Goal: Transaction & Acquisition: Purchase product/service

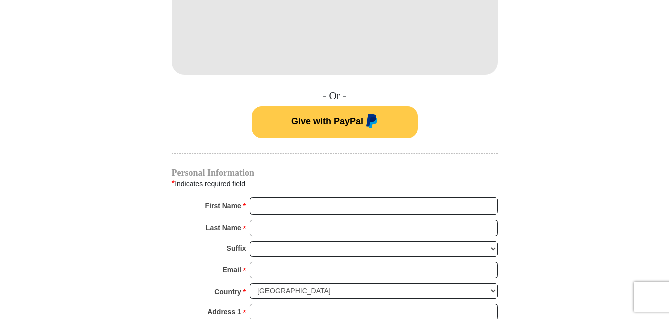
scroll to position [666, 0]
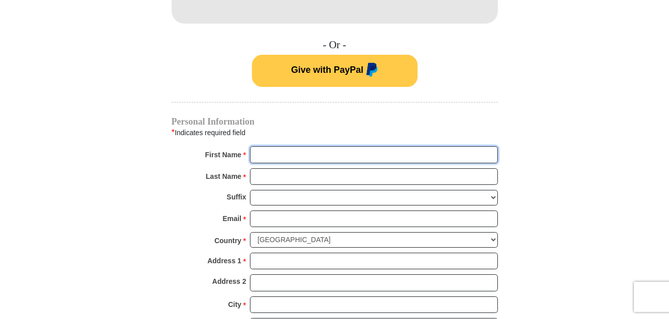
click at [396, 146] on input "First Name *" at bounding box center [374, 154] width 248 height 17
type input "[PERSON_NAME]"
click at [383, 170] on input "Last Name *" at bounding box center [374, 176] width 248 height 17
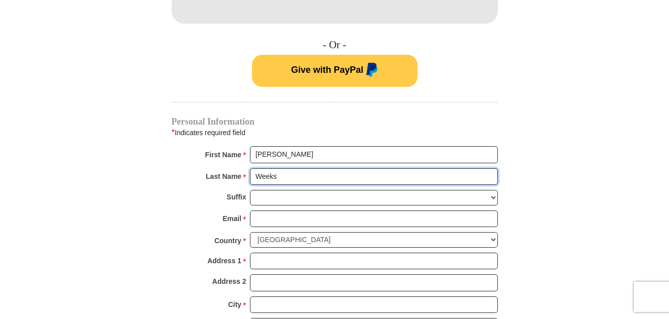
type input "Weeks"
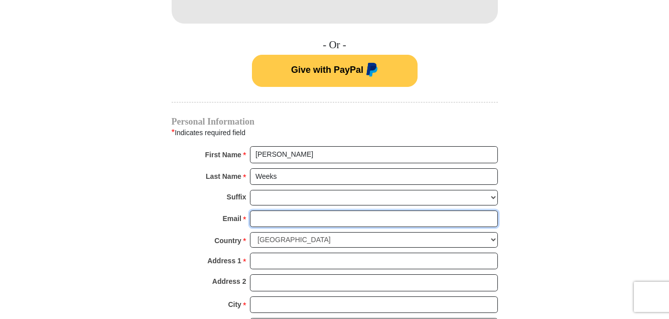
click at [367, 210] on input "Email *" at bounding box center [374, 218] width 248 height 17
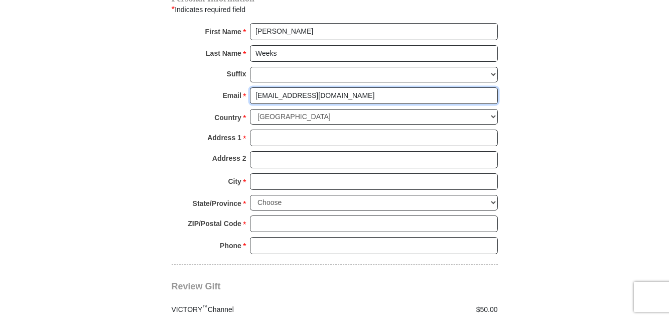
scroll to position [819, 0]
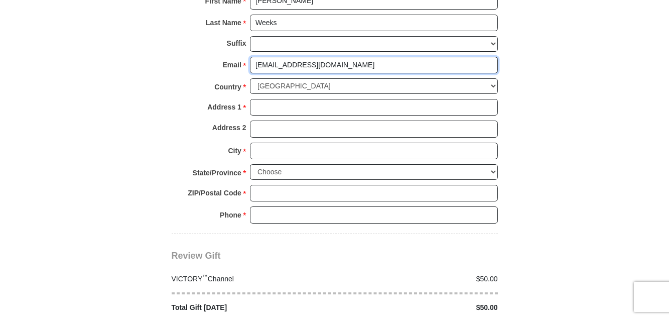
type input "[EMAIL_ADDRESS][DOMAIN_NAME]"
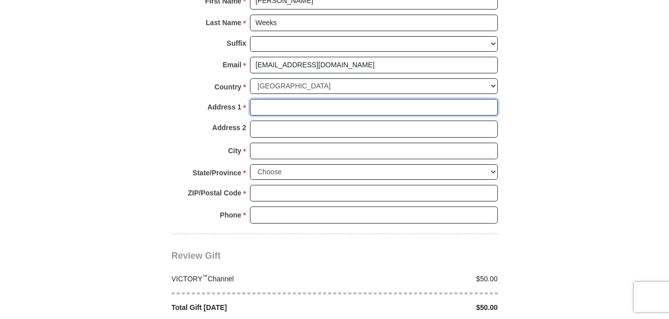
click at [308, 99] on input "Address 1 *" at bounding box center [374, 107] width 248 height 17
type input "306 [PERSON_NAME]"
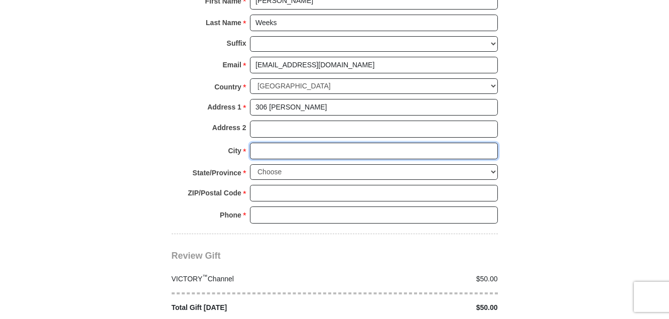
click at [301, 143] on input "City *" at bounding box center [374, 151] width 248 height 17
type input "[PERSON_NAME]"
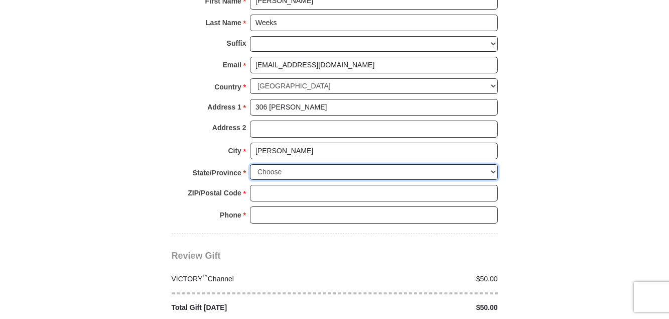
click at [250, 164] on select "Choose [US_STATE] [US_STATE] [US_STATE] [US_STATE] [US_STATE] Armed Forces Amer…" at bounding box center [374, 172] width 248 height 16
select select "MO"
click option "[US_STATE]" at bounding box center [0, 0] width 0 height 0
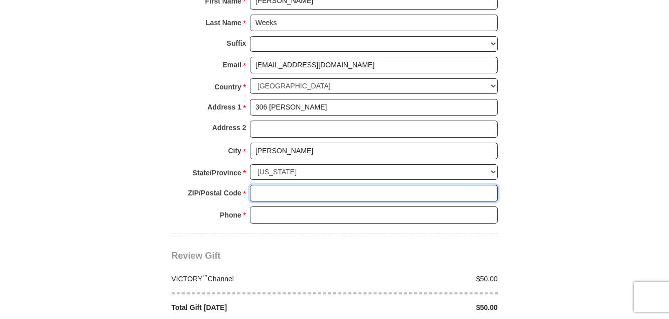
click at [331, 185] on input "ZIP/Postal Code *" at bounding box center [374, 193] width 248 height 17
type input "63366"
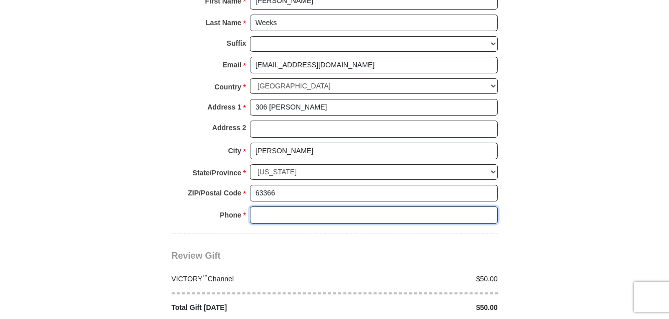
click at [330, 206] on input "Phone * *" at bounding box center [374, 214] width 248 height 17
type input "[PHONE_NUMBER]"
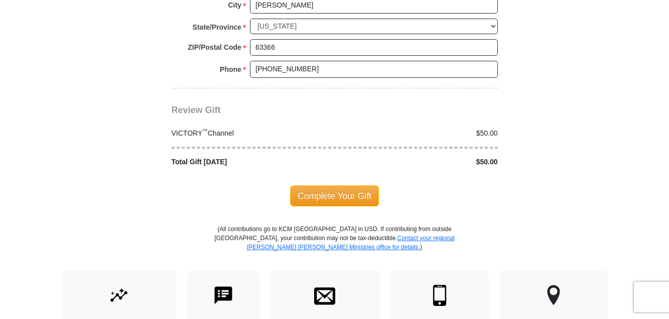
scroll to position [973, 0]
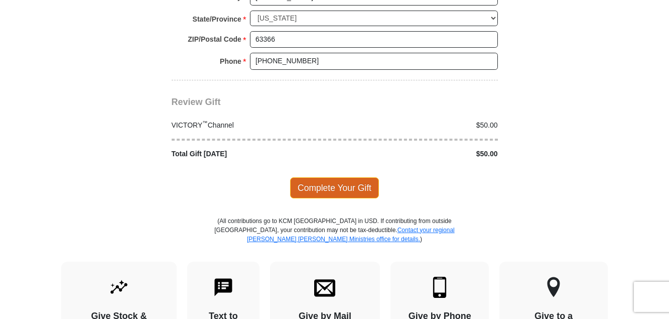
click at [305, 177] on span "Complete Your Gift" at bounding box center [334, 187] width 89 height 21
